Goal: Task Accomplishment & Management: Manage account settings

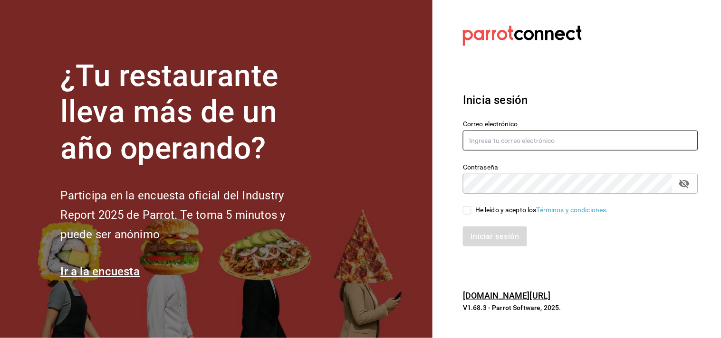
type input "[EMAIL_ADDRESS][DOMAIN_NAME]"
click at [471, 210] on input "He leído y acepto los Términos y condiciones." at bounding box center [467, 210] width 9 height 9
checkbox input "true"
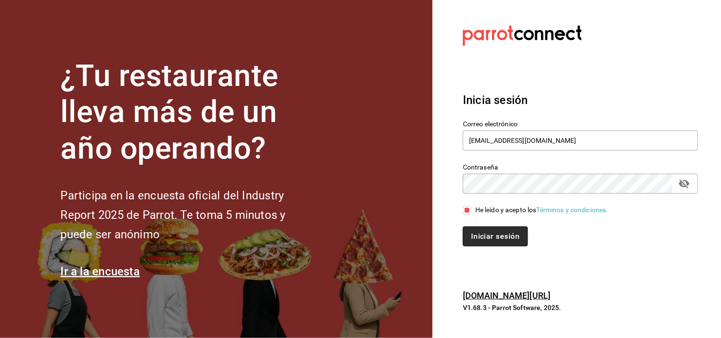
click at [476, 237] on button "Iniciar sesión" at bounding box center [495, 237] width 65 height 20
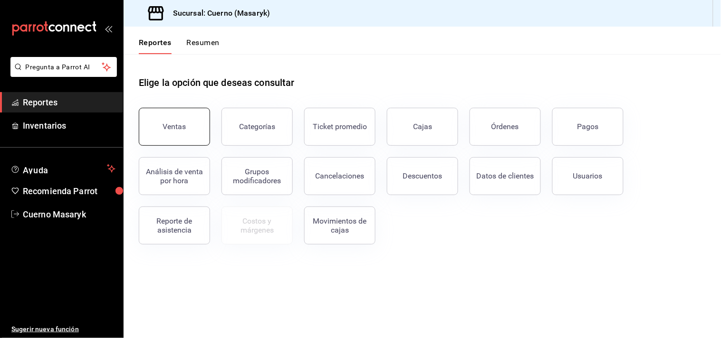
click at [178, 120] on button "Ventas" at bounding box center [174, 127] width 71 height 38
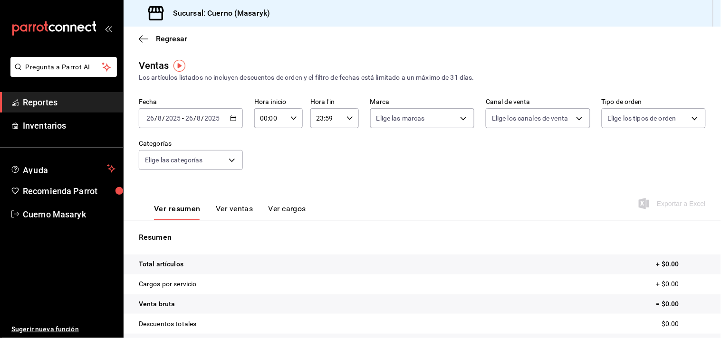
click at [230, 122] on icon "button" at bounding box center [233, 118] width 7 height 7
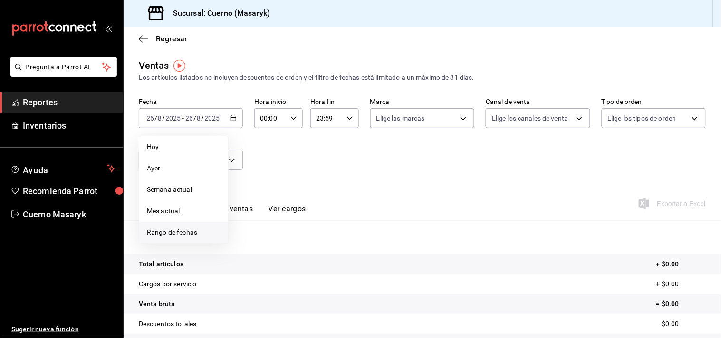
click at [193, 237] on span "Rango de fechas" at bounding box center [184, 233] width 74 height 10
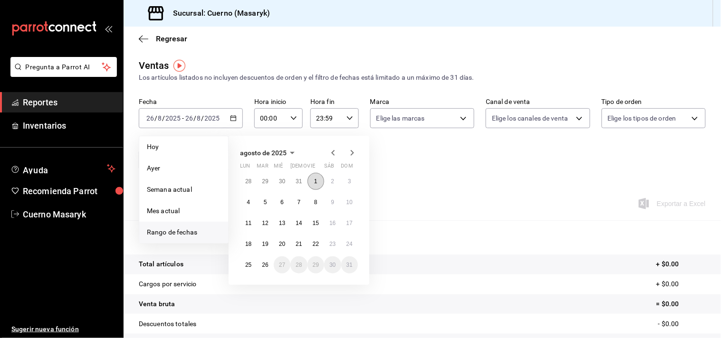
click at [311, 185] on button "1" at bounding box center [316, 181] width 17 height 17
click at [268, 268] on abbr "26" at bounding box center [265, 265] width 6 height 7
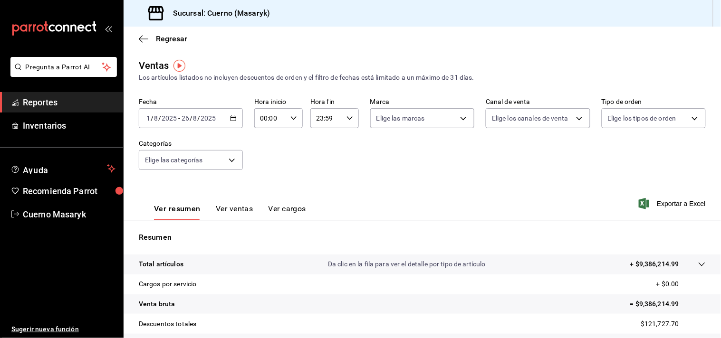
click at [227, 120] on div "2025-08-01 1 / 8 / 2025 - 2025-08-26 26 / 8 / 2025" at bounding box center [191, 118] width 104 height 20
click at [441, 184] on div "Ver resumen Ver ventas Ver cargos Exportar a Excel" at bounding box center [423, 201] width 598 height 39
drag, startPoint x: 39, startPoint y: 101, endPoint x: 48, endPoint y: 106, distance: 10.0
click at [41, 101] on span "Reportes" at bounding box center [69, 102] width 93 height 13
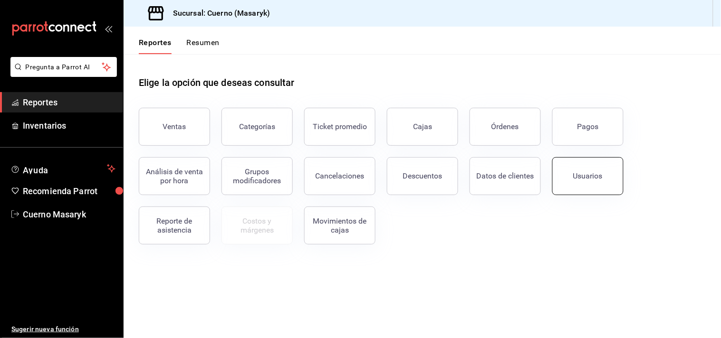
click at [569, 175] on button "Usuarios" at bounding box center [587, 176] width 71 height 38
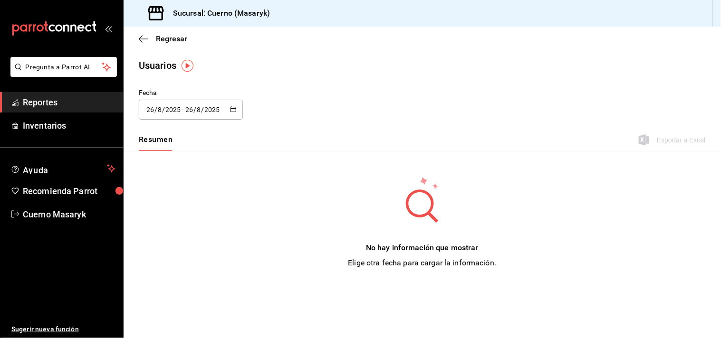
click at [236, 110] on \(Stroke\) "button" at bounding box center [234, 109] width 6 height 5
click at [172, 248] on li "Rango de fechas" at bounding box center [184, 246] width 90 height 21
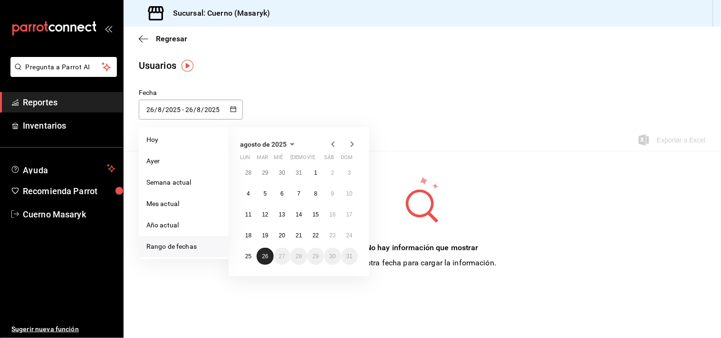
click at [266, 259] on abbr "26" at bounding box center [265, 256] width 6 height 7
click at [249, 257] on abbr "25" at bounding box center [248, 256] width 6 height 7
type input "2025-08-25"
type input "25"
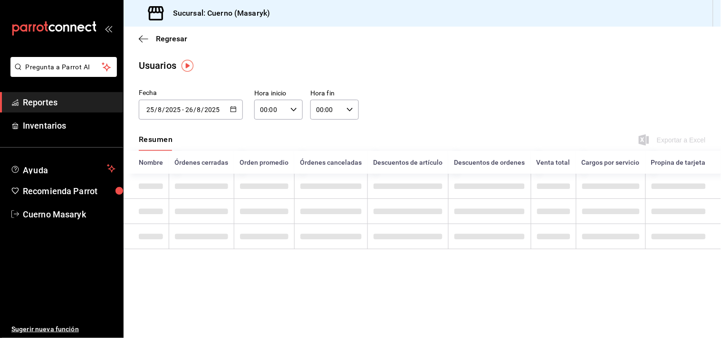
click at [234, 114] on div "2025-08-25 25 / 8 / 2025 - 2025-08-26 26 / 8 / 2025" at bounding box center [191, 110] width 104 height 20
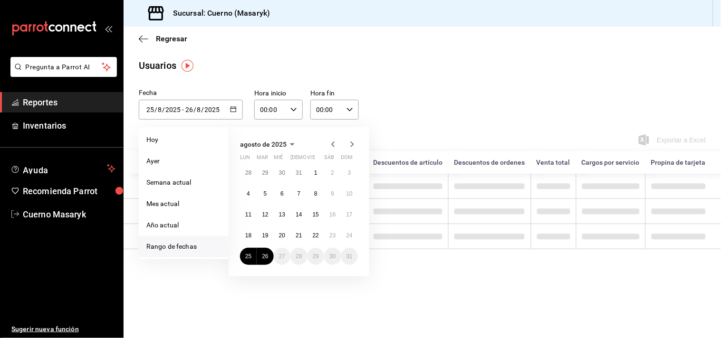
click at [295, 110] on icon "button" at bounding box center [293, 109] width 7 height 7
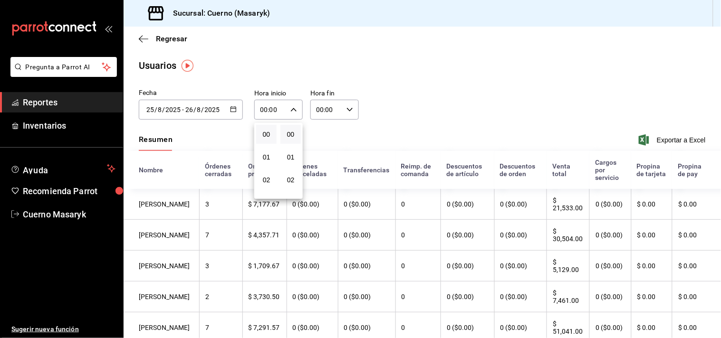
click at [229, 108] on div at bounding box center [360, 169] width 721 height 338
click at [226, 112] on div "2025-08-25 25 / 8 / 2025 - 2025-08-26 26 / 8 / 2025" at bounding box center [191, 110] width 104 height 20
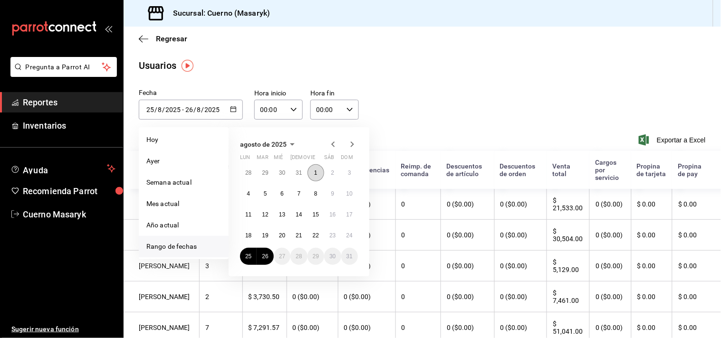
click at [322, 172] on button "1" at bounding box center [316, 172] width 17 height 17
click at [268, 258] on abbr "26" at bounding box center [265, 256] width 6 height 7
type input "2025-08-01"
type input "1"
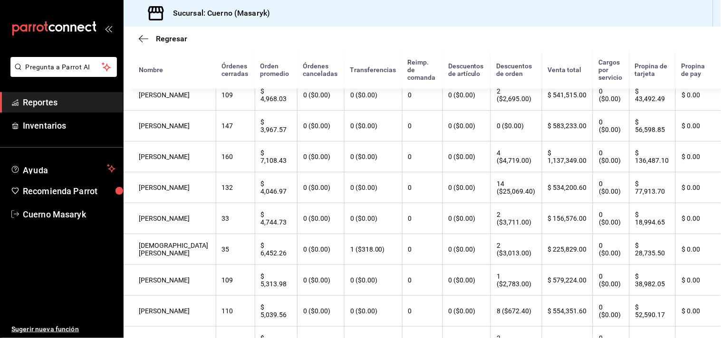
scroll to position [211, 0]
